Goal: Information Seeking & Learning: Learn about a topic

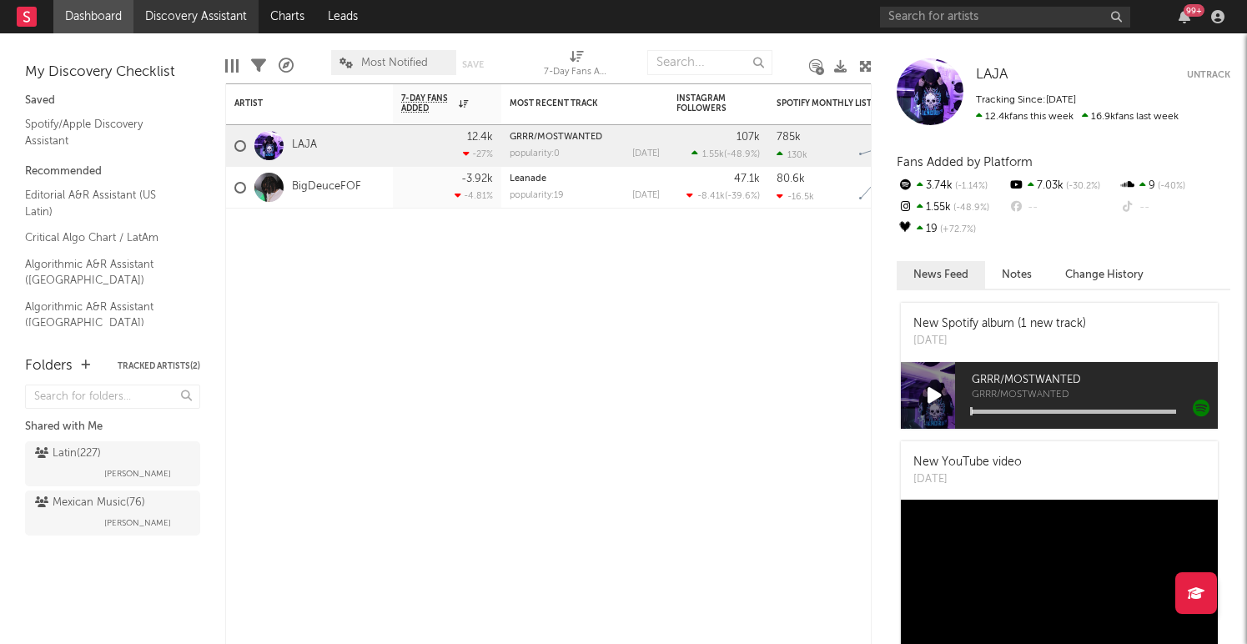
click at [182, 17] on link "Discovery Assistant" at bounding box center [195, 16] width 125 height 33
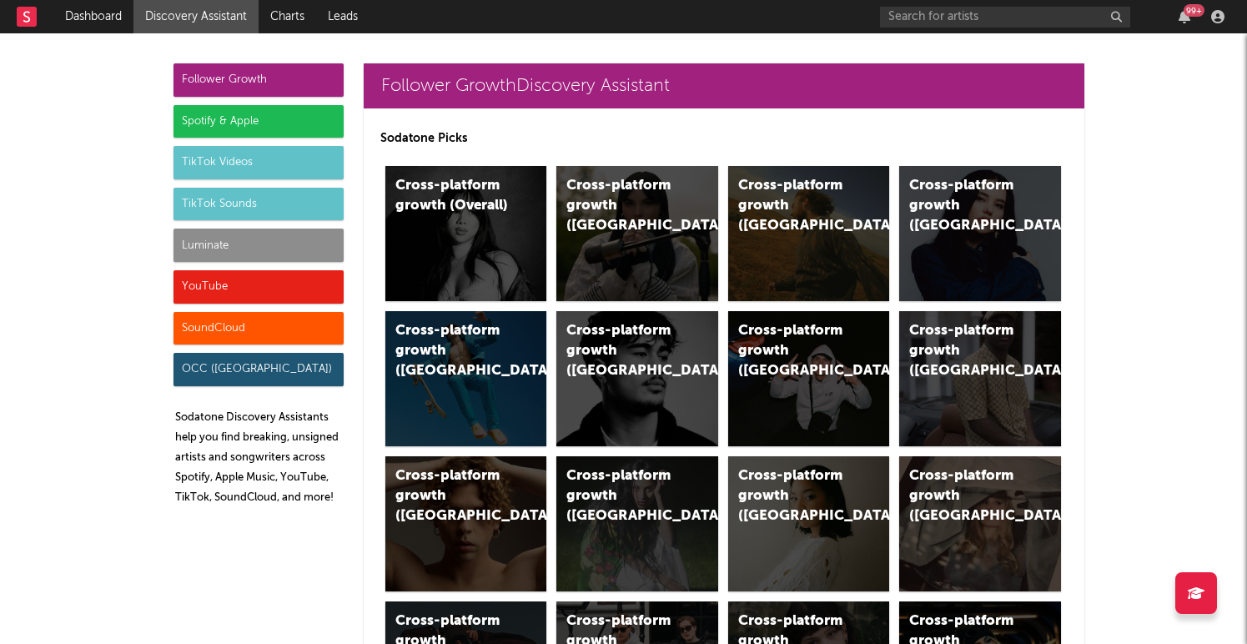
click at [210, 128] on div "Spotify & Apple" at bounding box center [258, 121] width 170 height 33
click at [275, 124] on div "Spotify & Apple" at bounding box center [258, 121] width 170 height 33
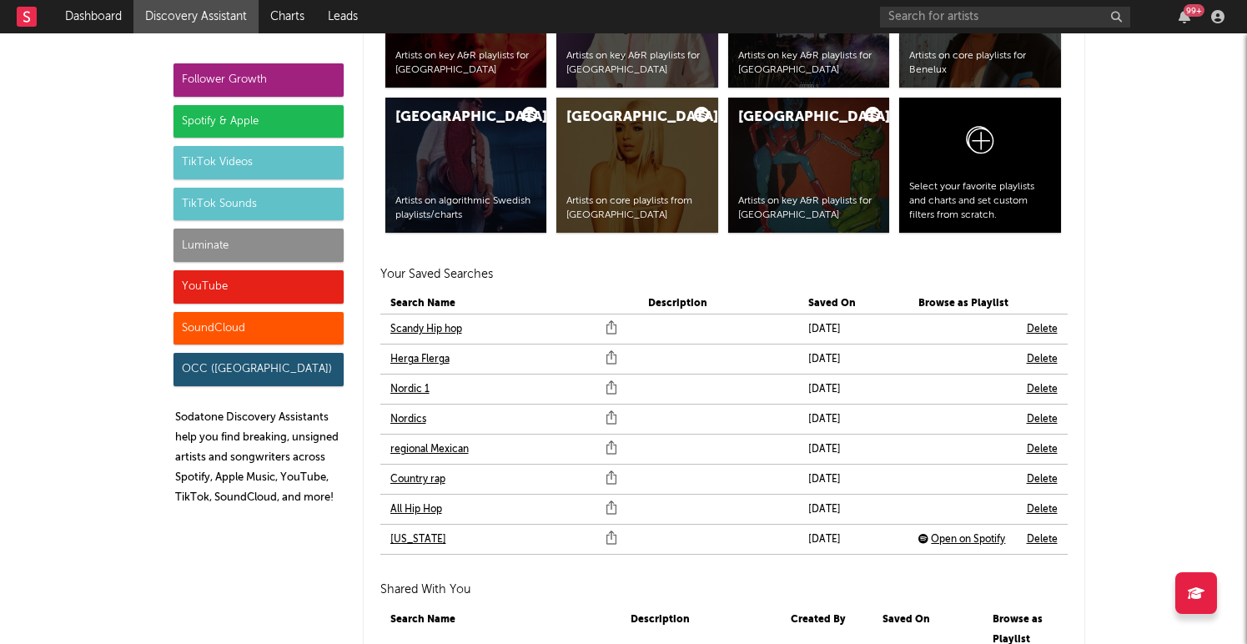
scroll to position [3518, 0]
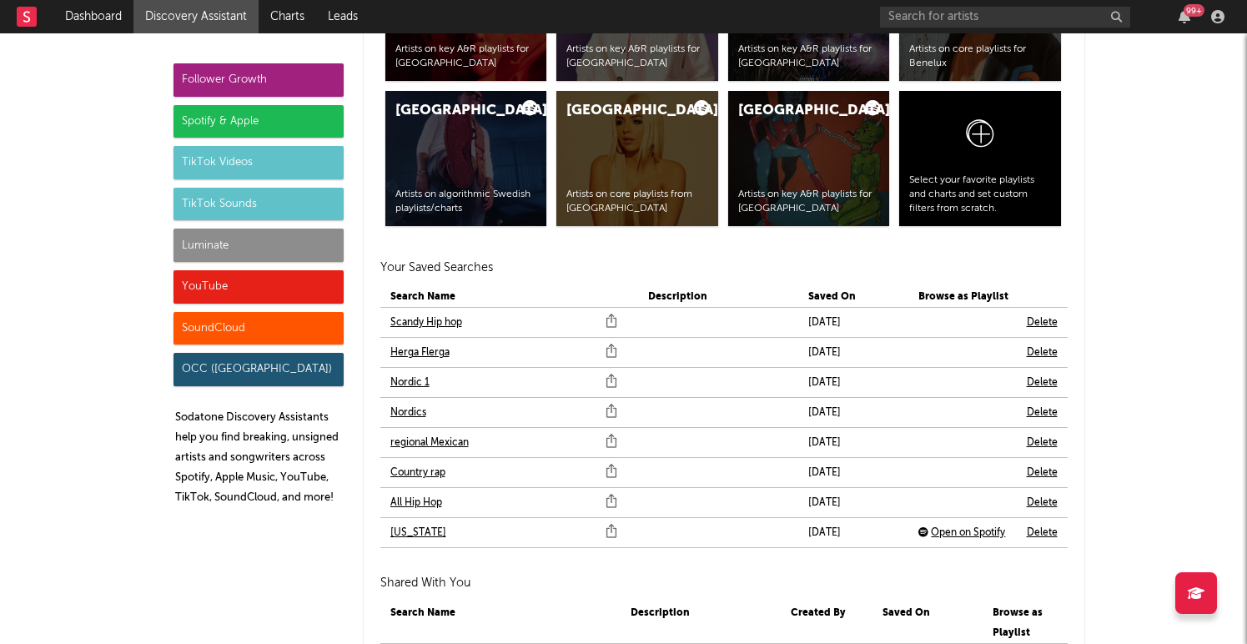
click at [412, 496] on link "All Hip Hop" at bounding box center [416, 503] width 52 height 20
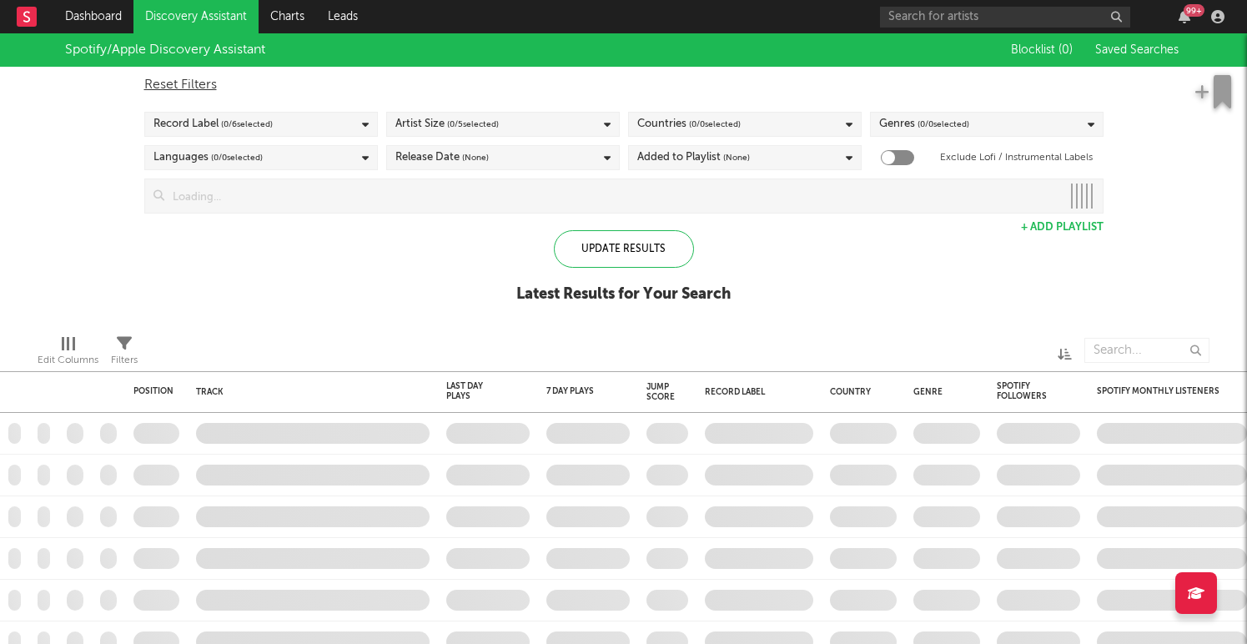
checkbox input "true"
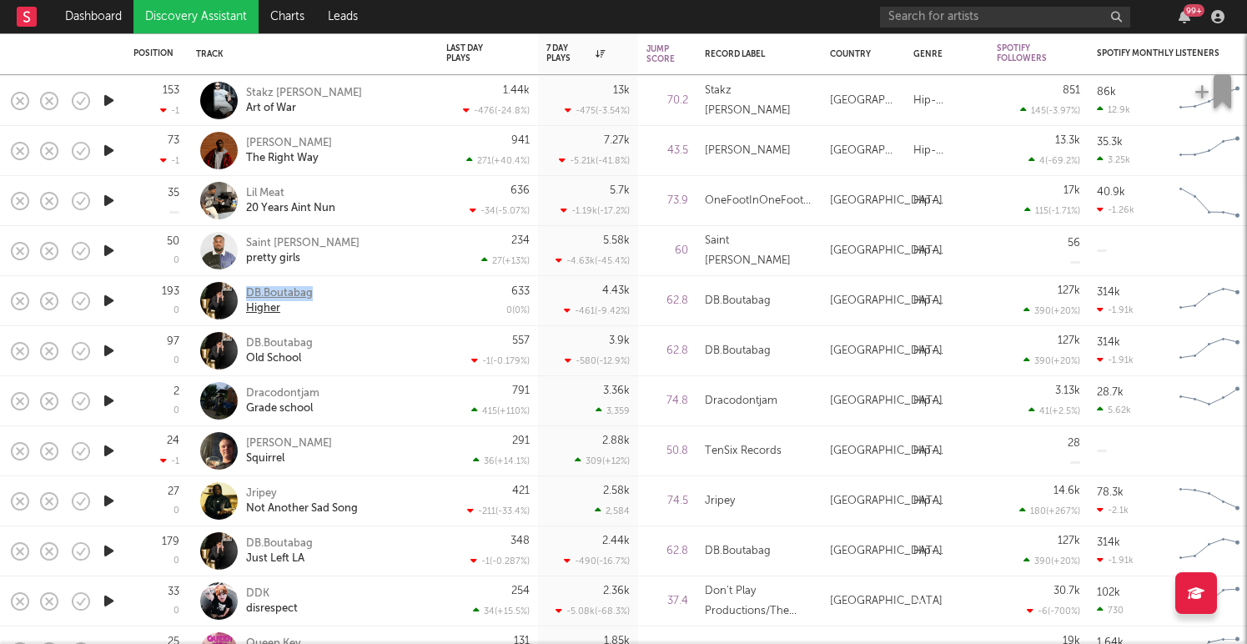
copy div "DB.Boutabag"
drag, startPoint x: 311, startPoint y: 289, endPoint x: 246, endPoint y: 290, distance: 65.1
click at [246, 290] on div "DB.Boutabag Higher" at bounding box center [335, 301] width 179 height 30
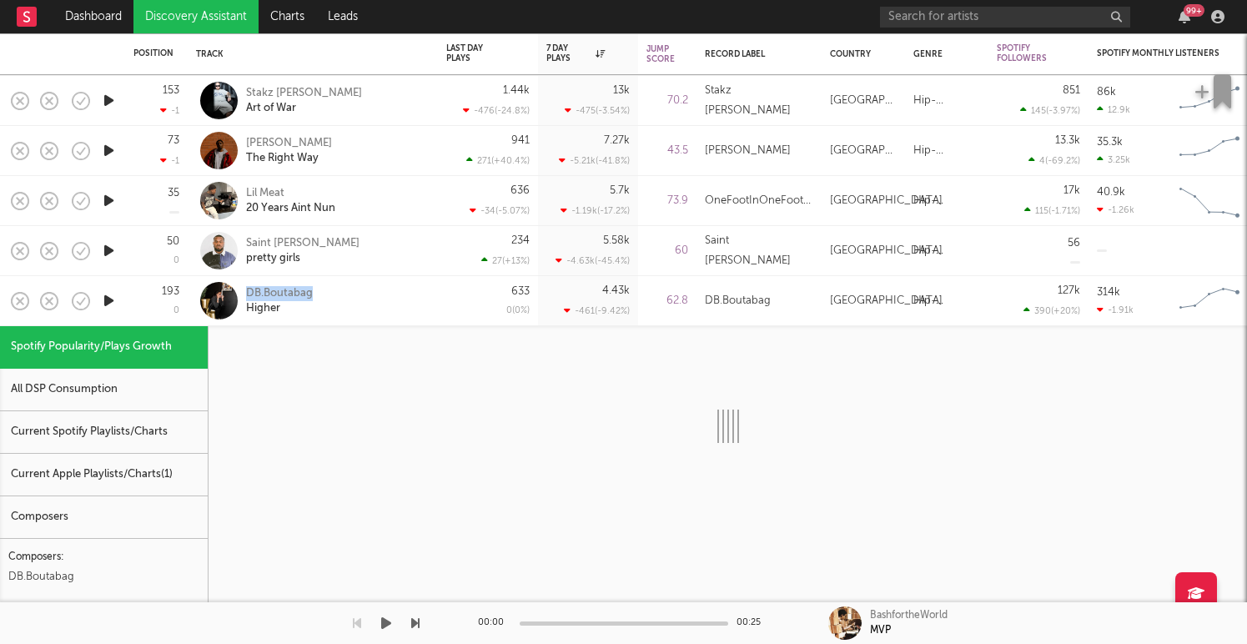
select select "1w"
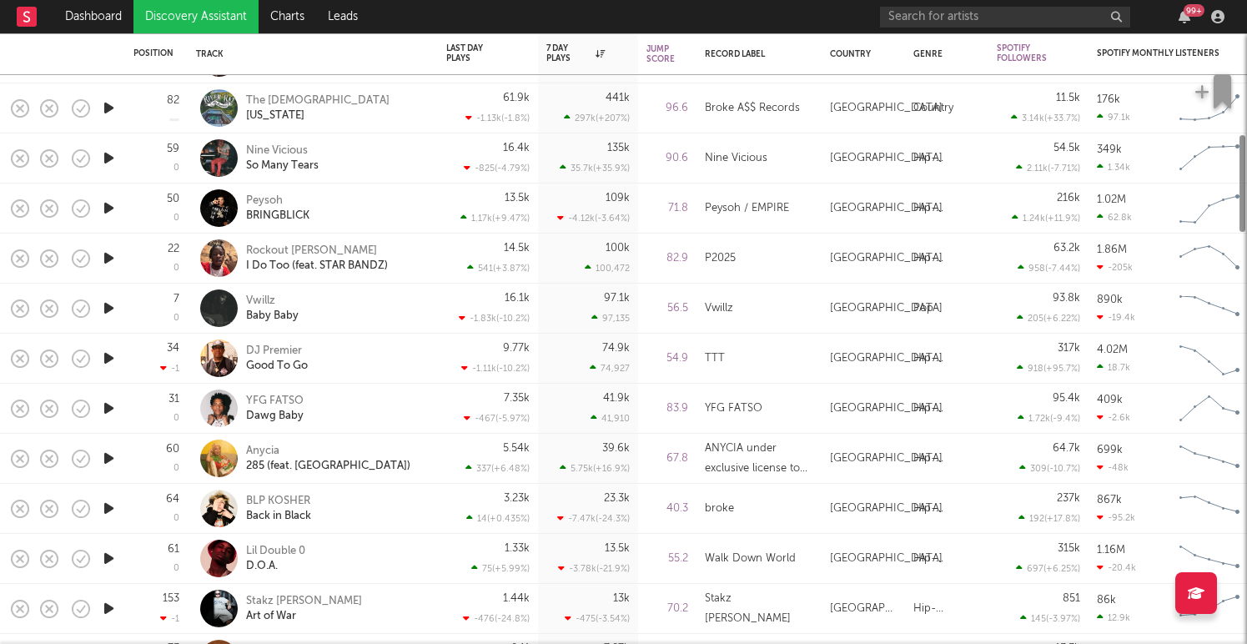
select select "1w"
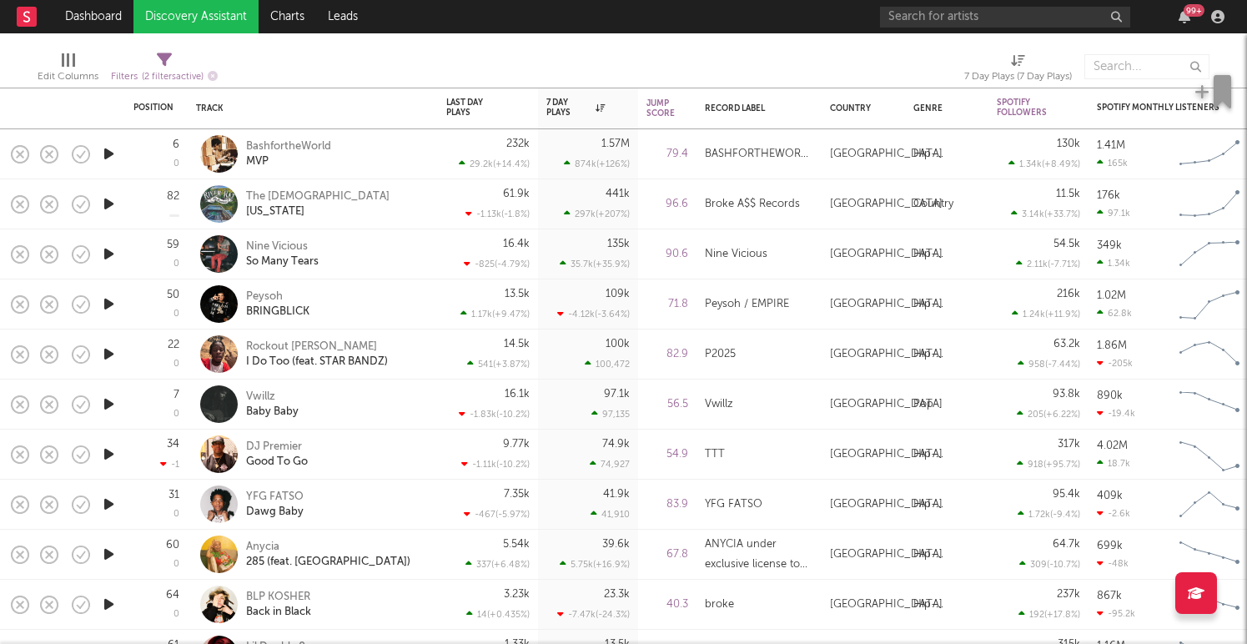
select select "1w"
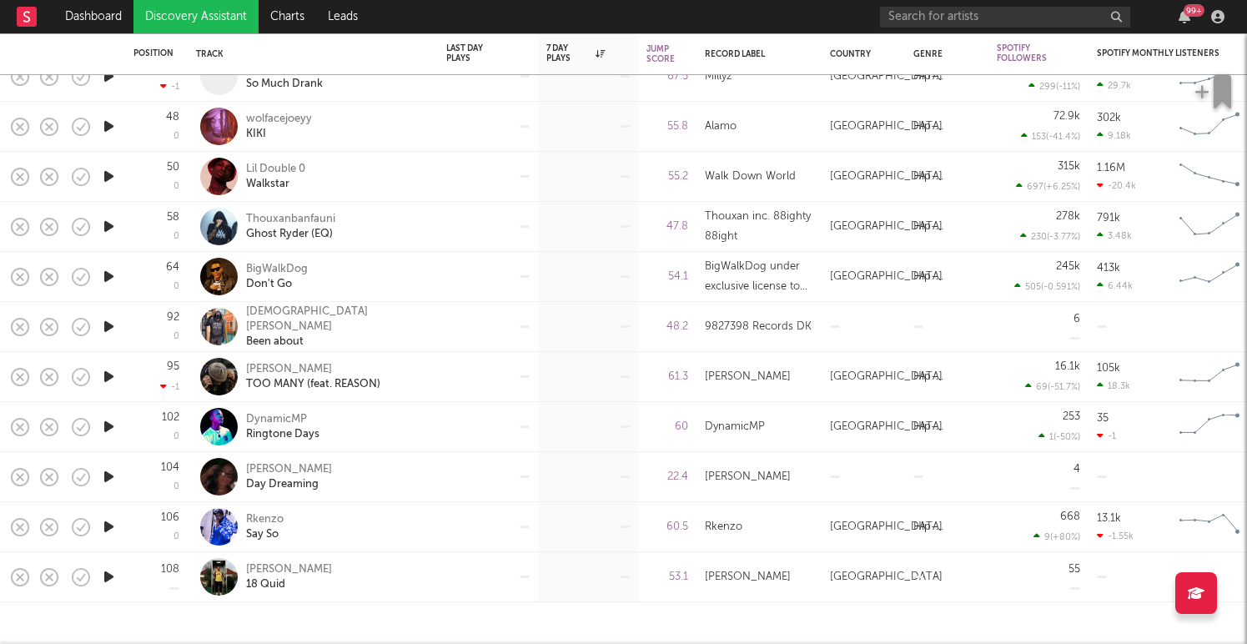
select select "1w"
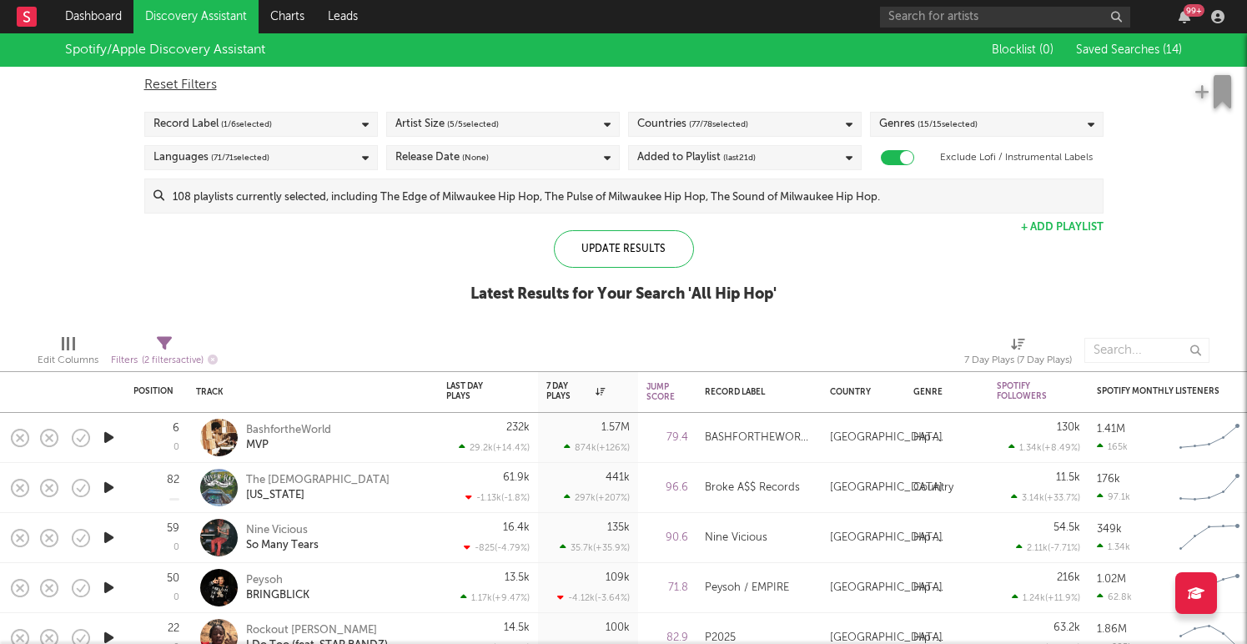
click at [227, 18] on link "Discovery Assistant" at bounding box center [195, 16] width 125 height 33
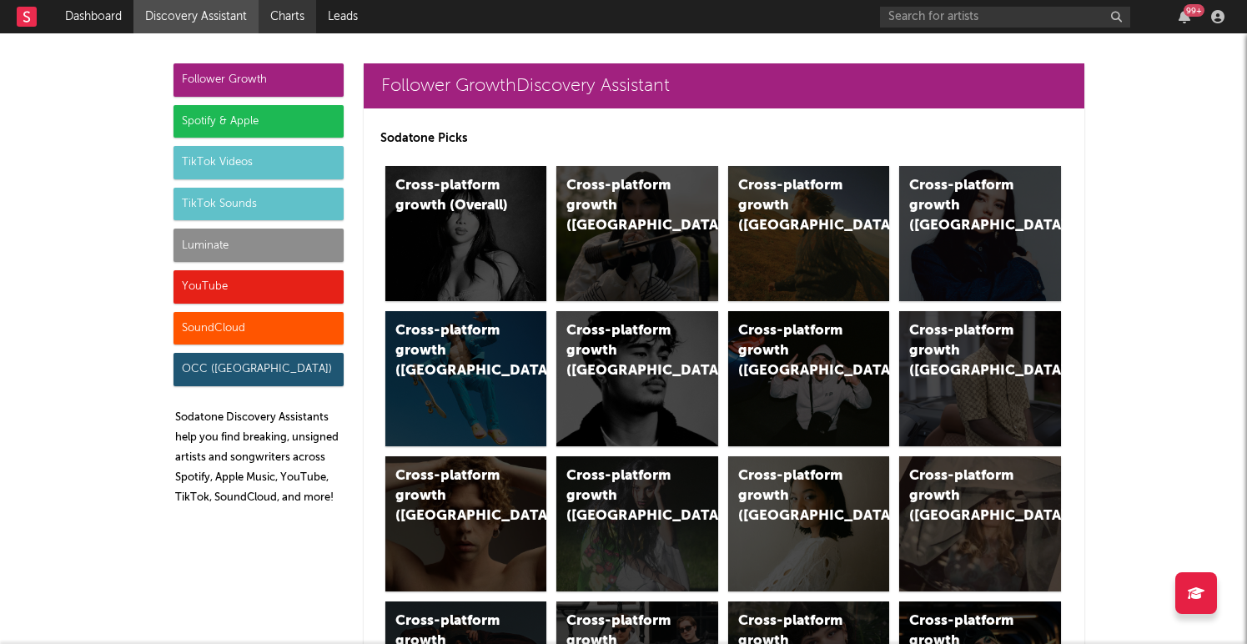
click at [290, 20] on link "Charts" at bounding box center [288, 16] width 58 height 33
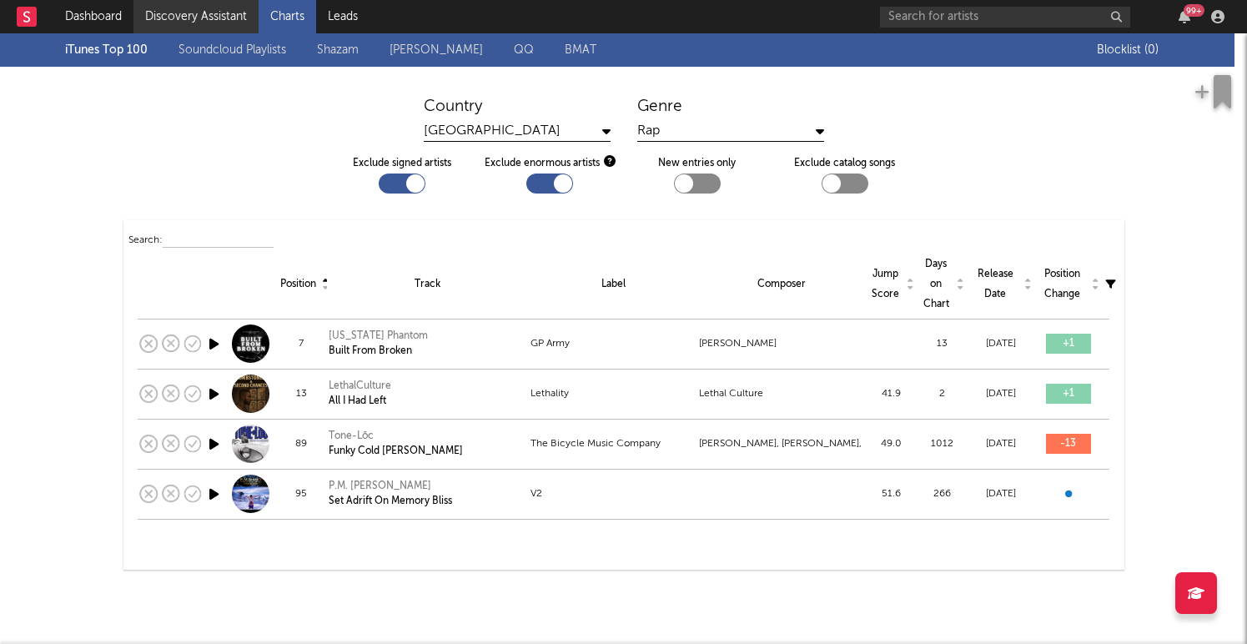
click at [200, 16] on link "Discovery Assistant" at bounding box center [195, 16] width 125 height 33
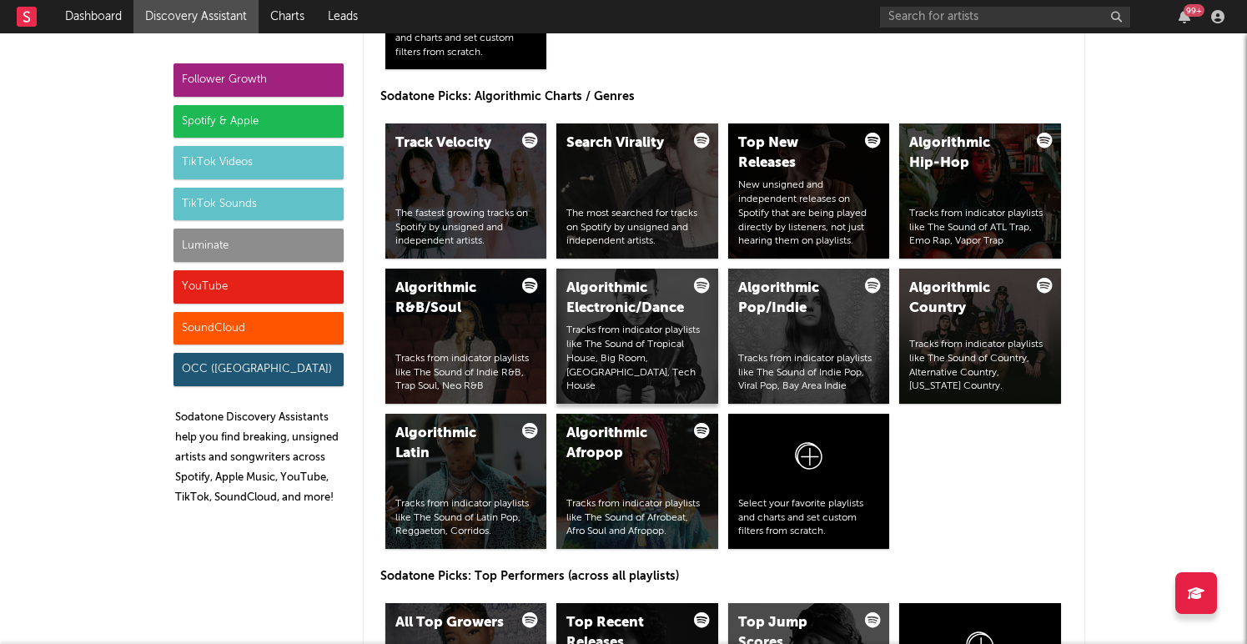
scroll to position [2044, 0]
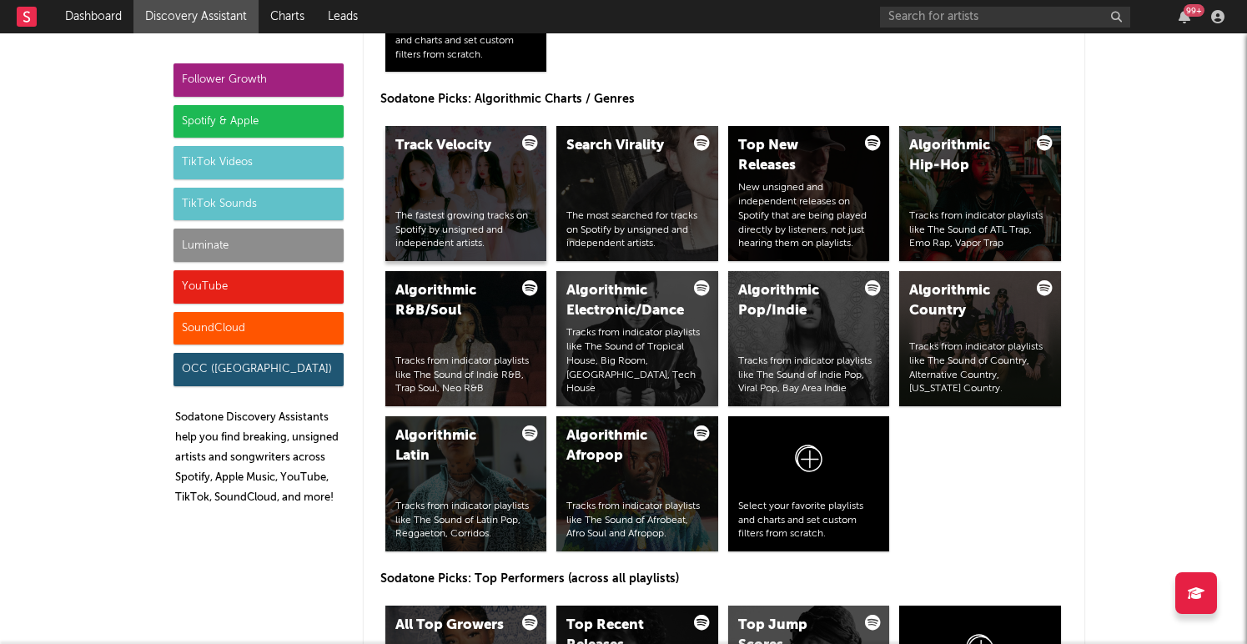
click at [471, 167] on div "Track Velocity The fastest growing tracks on Spotify by unsigned and independen…" at bounding box center [466, 193] width 162 height 135
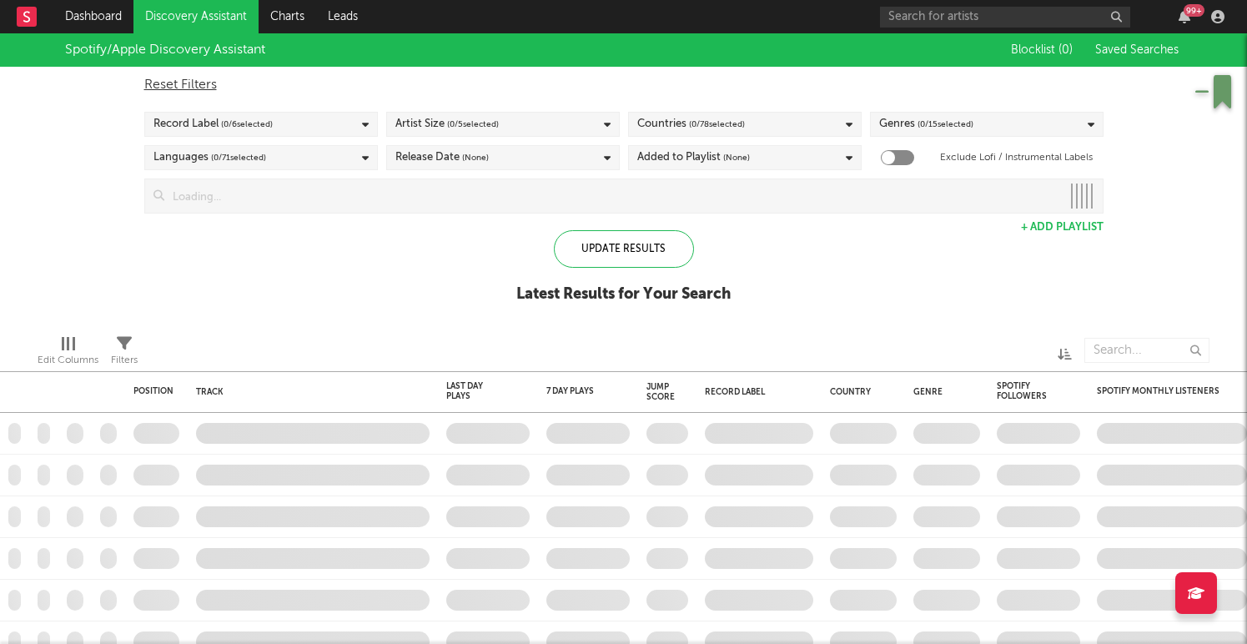
checkbox input "true"
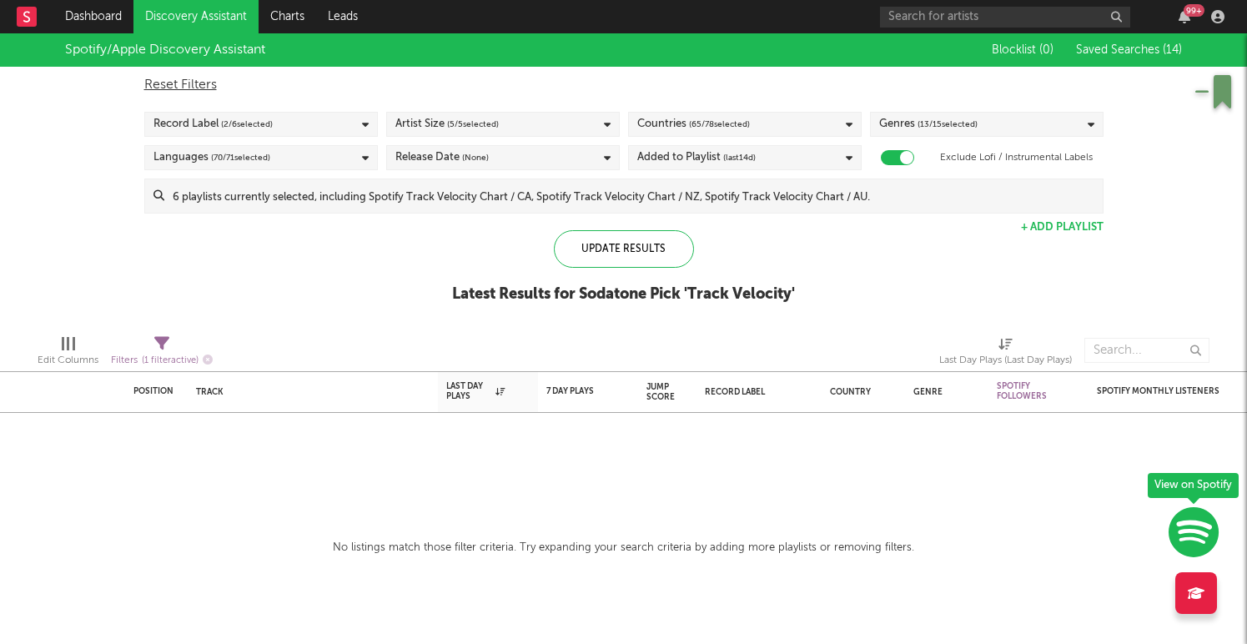
click at [208, 30] on link "Discovery Assistant" at bounding box center [195, 16] width 125 height 33
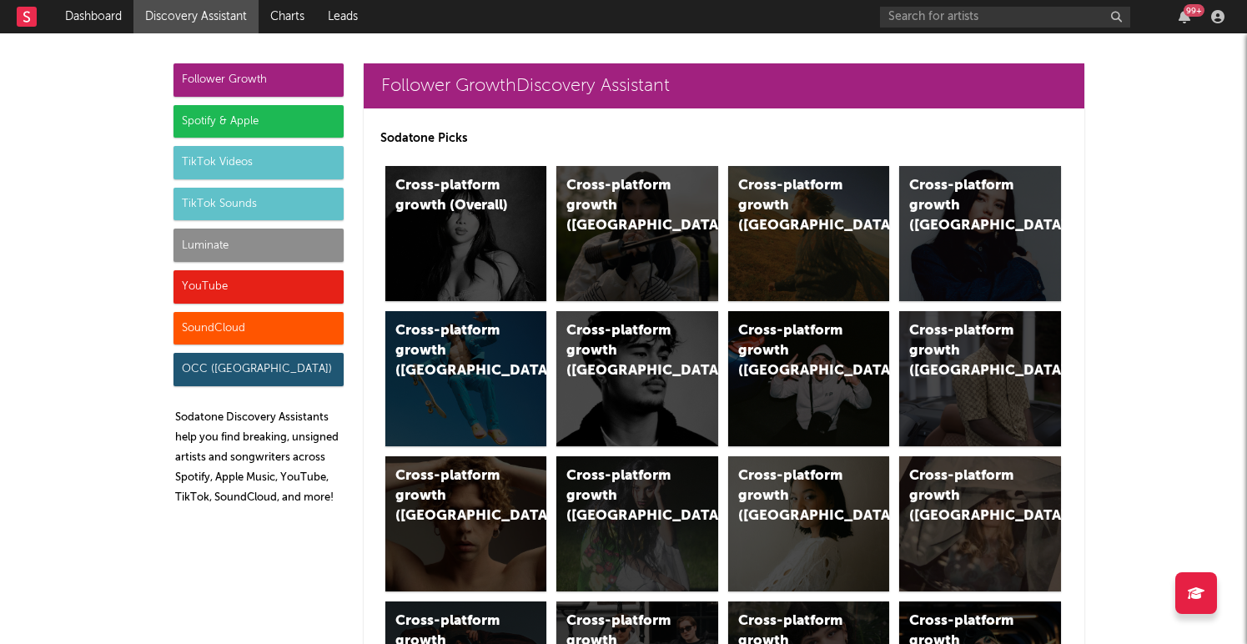
click at [217, 240] on div "Luminate" at bounding box center [258, 245] width 170 height 33
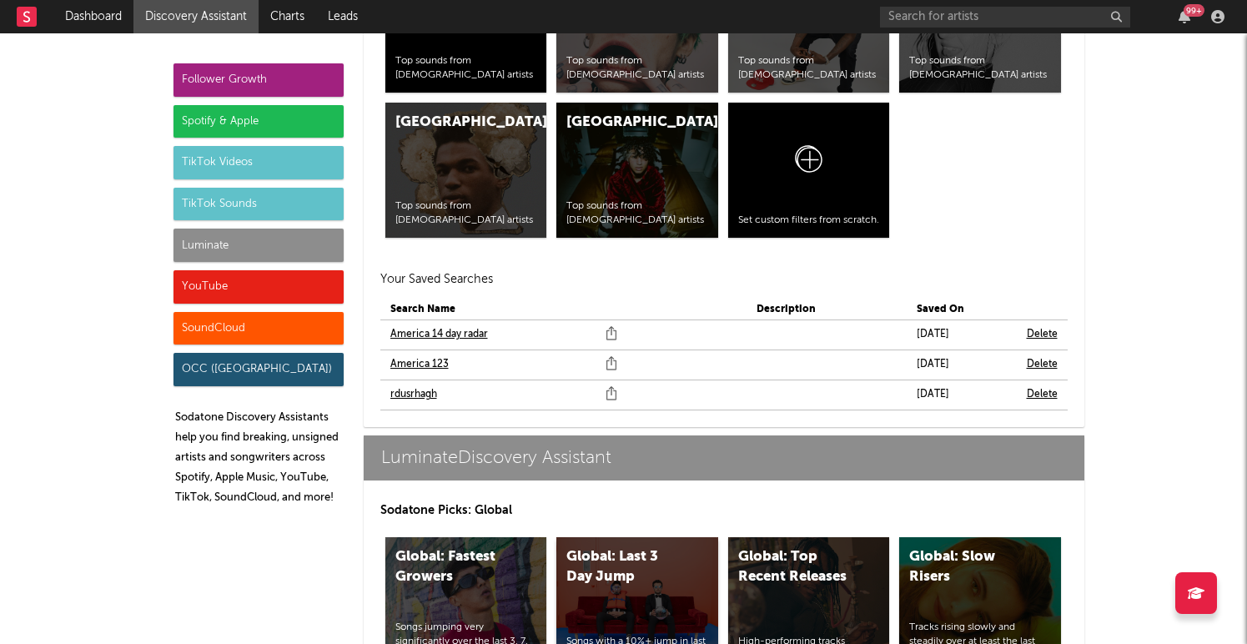
scroll to position [7787, 0]
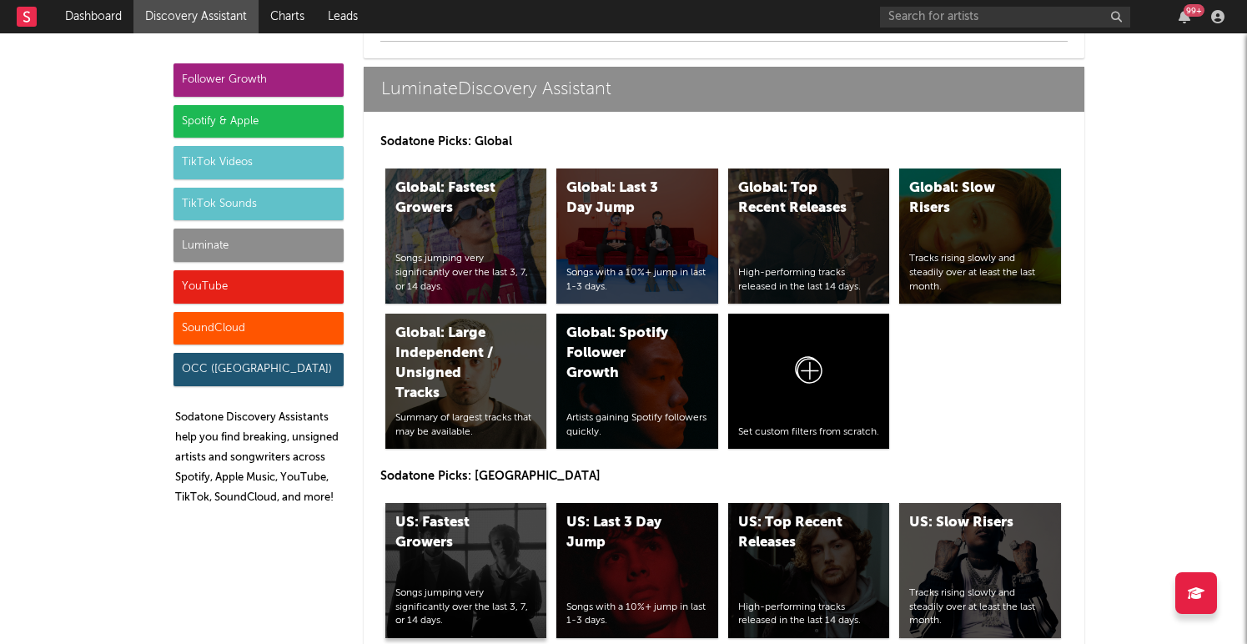
click at [499, 554] on div "US: Fastest Growers Songs jumping very significantly over the last 3, 7, or 14 …" at bounding box center [466, 570] width 162 height 135
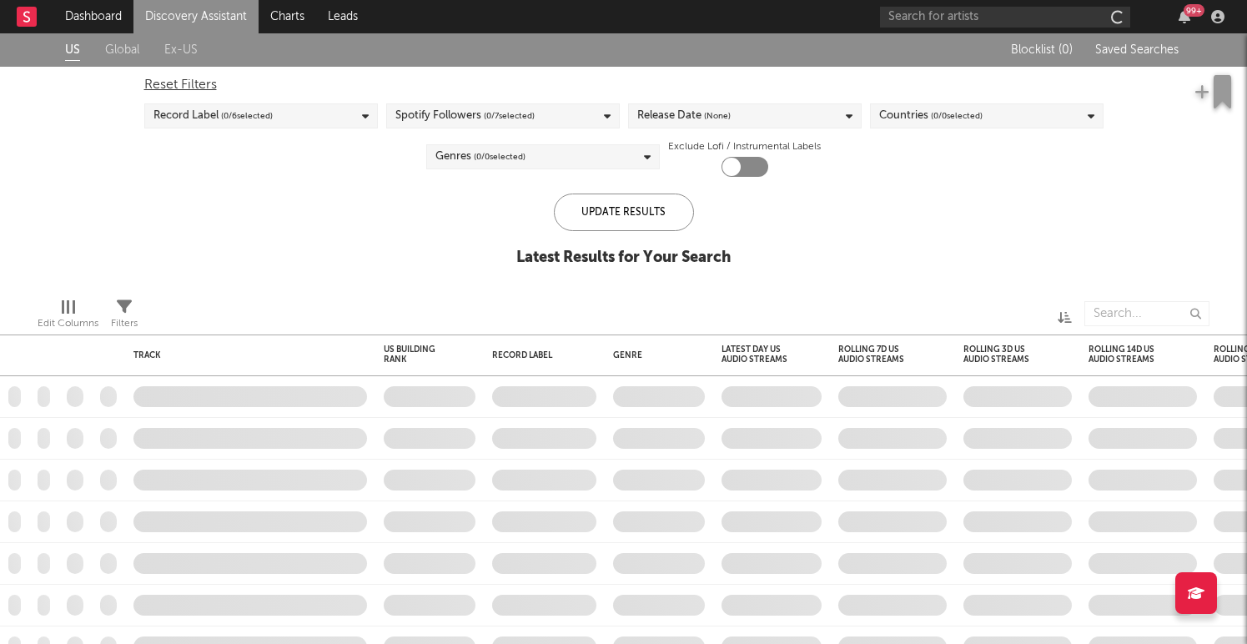
checkbox input "true"
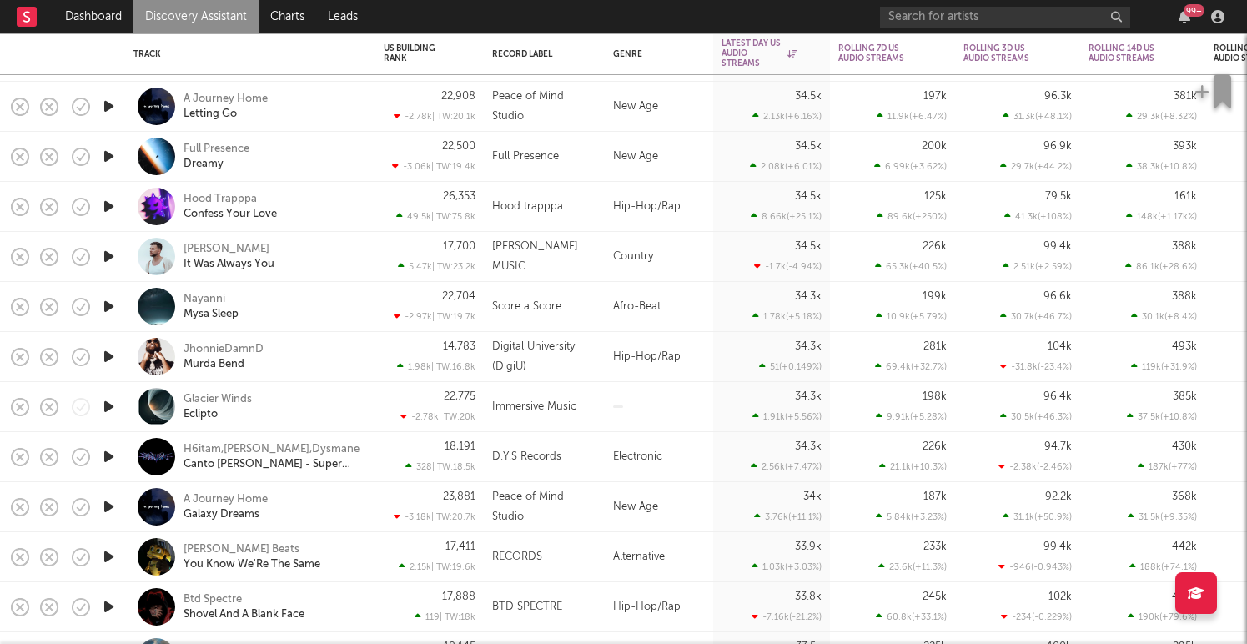
click at [116, 202] on icon "button" at bounding box center [109, 206] width 18 height 21
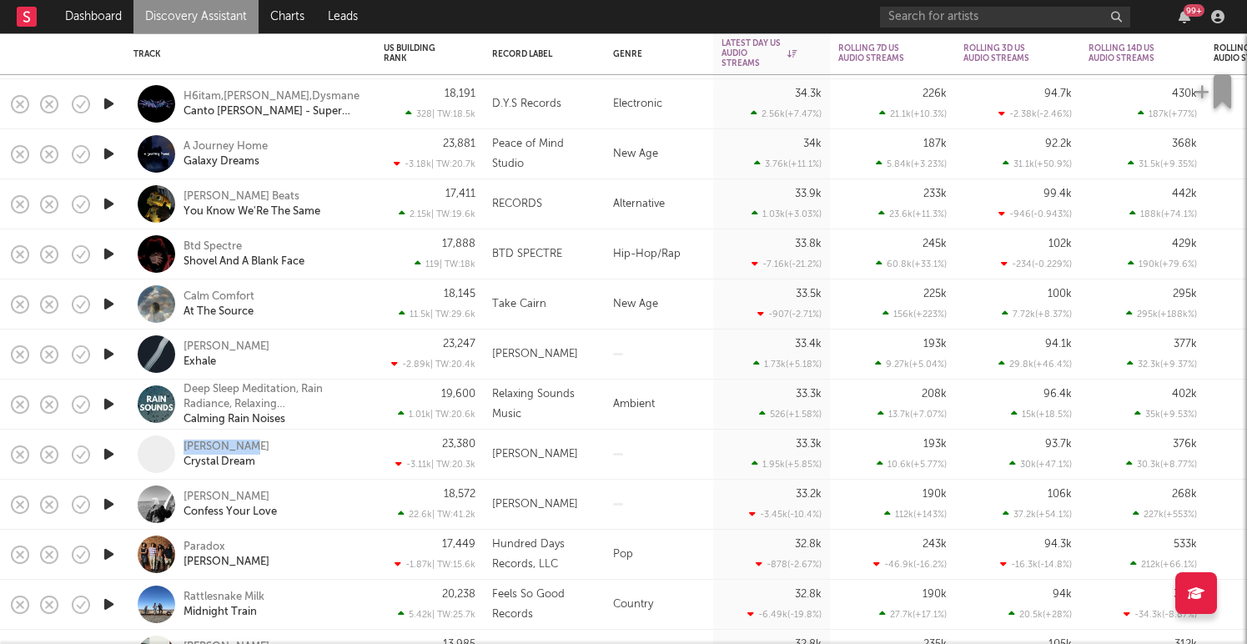
copy div "[PERSON_NAME]"
drag, startPoint x: 252, startPoint y: 438, endPoint x: 245, endPoint y: 406, distance: 32.4
click at [605, 22] on nav "Dashboard Discovery Assistant Charts Leads 99 +" at bounding box center [623, 16] width 1247 height 33
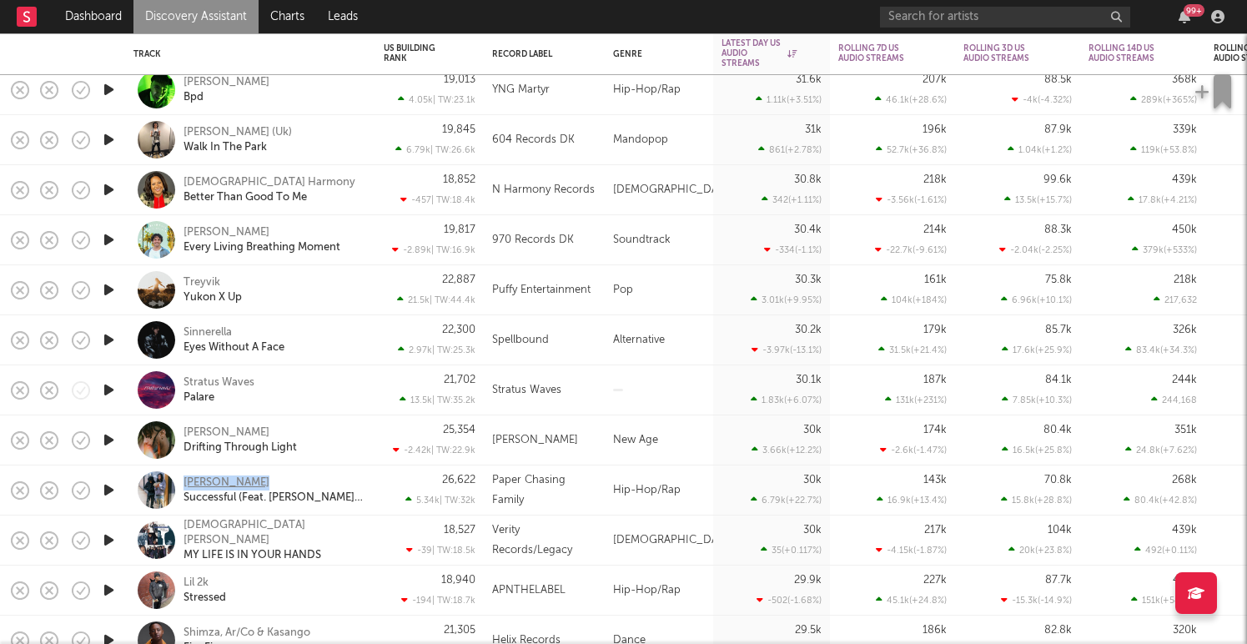
copy div "[PERSON_NAME]"
drag, startPoint x: 255, startPoint y: 477, endPoint x: 185, endPoint y: 478, distance: 70.1
click at [185, 478] on div "Pcf Jaey Successful (Feat. [PERSON_NAME] Official)" at bounding box center [272, 490] width 179 height 30
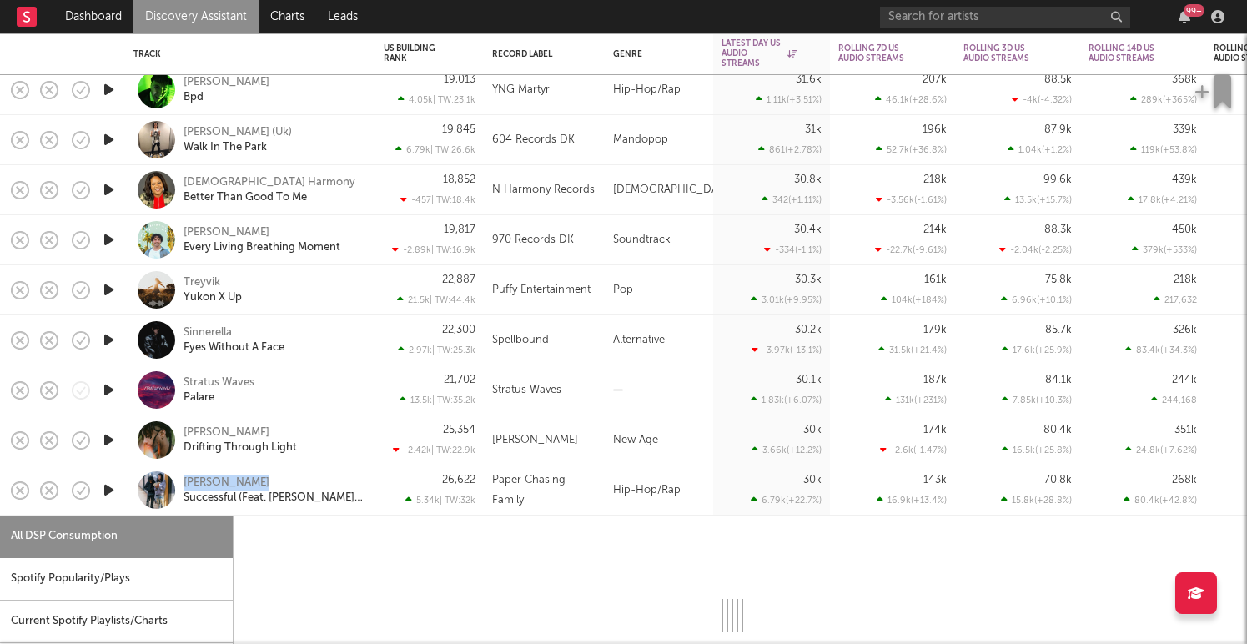
select select "1w"
